Goal: Transaction & Acquisition: Purchase product/service

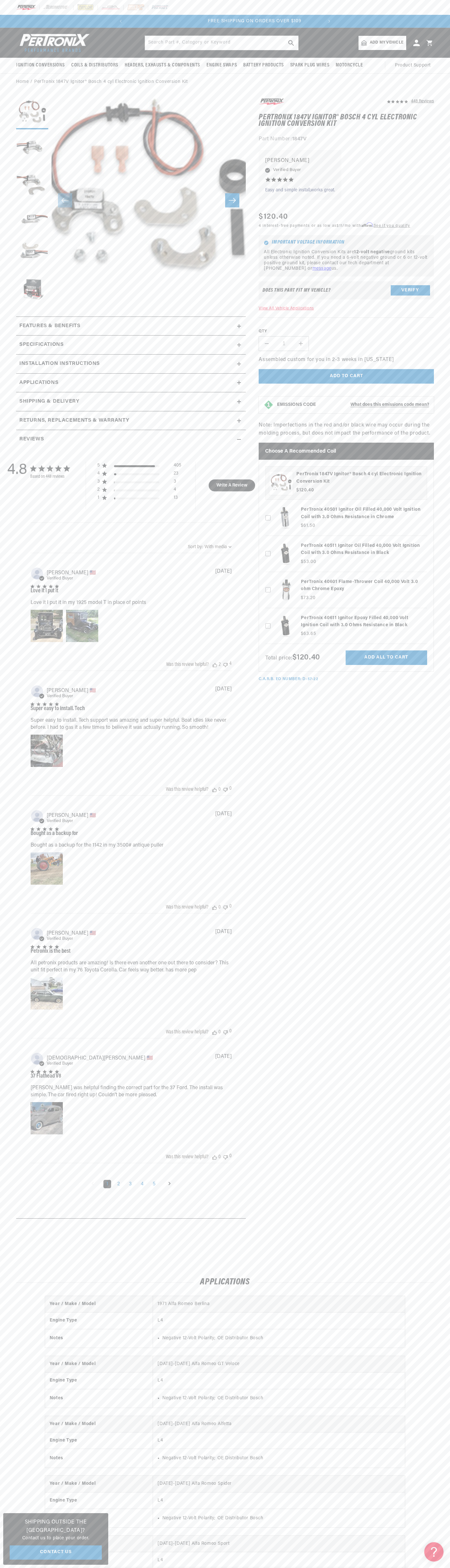
scroll to position [0, 196]
click at [203, 24] on p "FREE SHIPPING ON ORDERS OVER $109" at bounding box center [225, 21] width 196 height 7
click at [449, 82] on div "Home PerTronix 1847V Ignitor® Bosch 4 cyl Electronic Ignition Conversion Kit" at bounding box center [225, 82] width 450 height 7
click at [82, 1567] on html "Skip to content Your cart Your cart is empty Get the right parts the first time…" at bounding box center [225, 784] width 450 height 1568
click at [12, 1127] on section "448 Reviews" at bounding box center [225, 660] width 450 height 1138
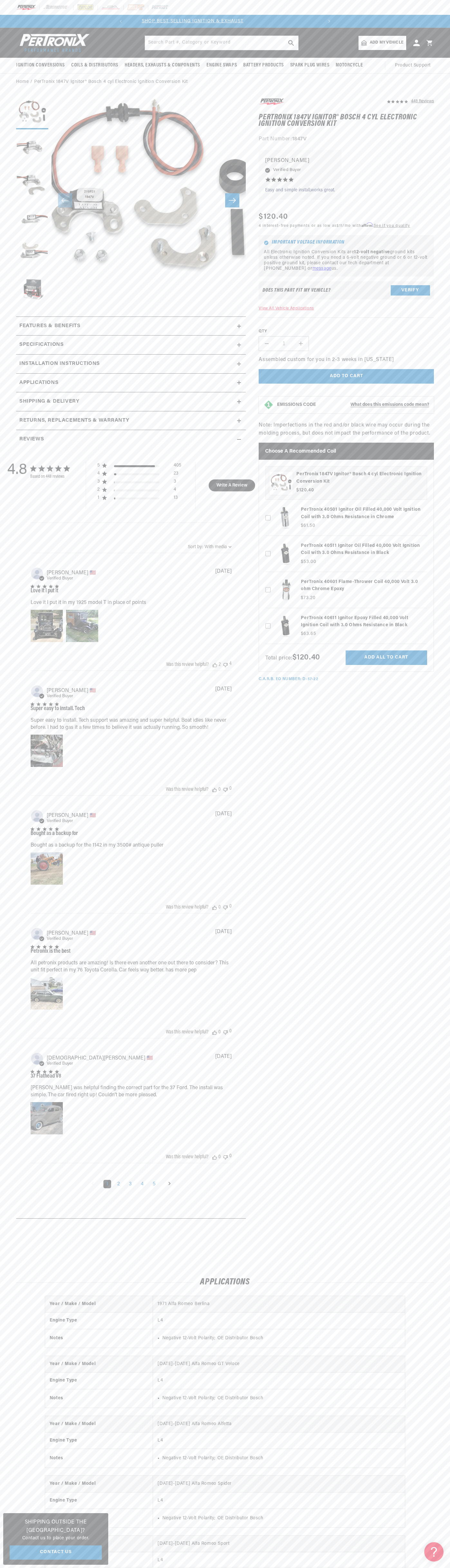
scroll to position [0, 196]
